Goal: Go to known website: Access a specific website the user already knows

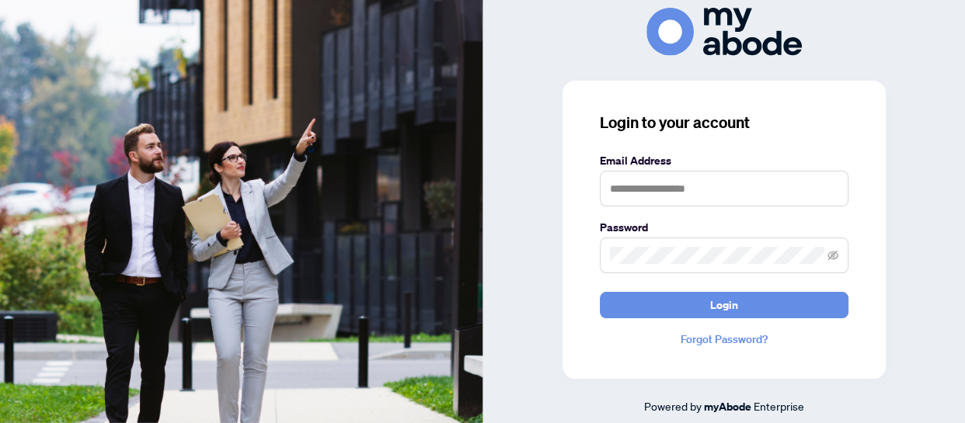
click at [831, 188] on keeper-lock "Open Keeper Popup" at bounding box center [829, 188] width 19 height 19
type input "**********"
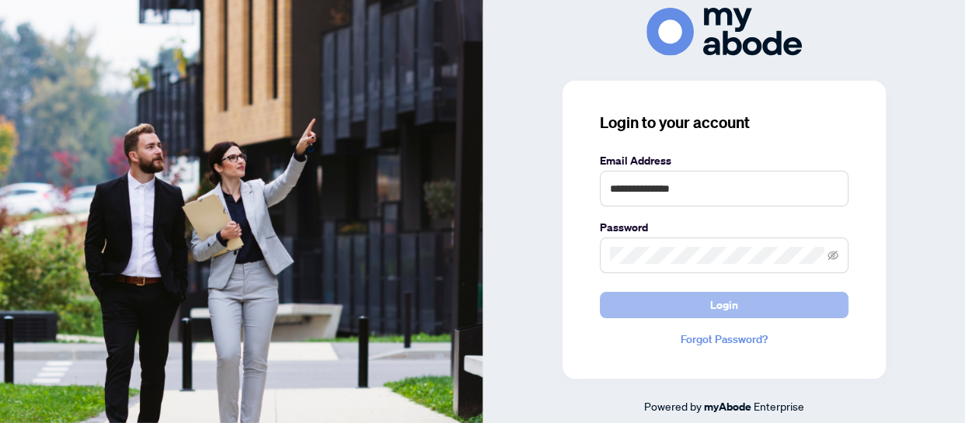
click at [777, 312] on button "Login" at bounding box center [724, 305] width 249 height 26
